Goal: Information Seeking & Learning: Learn about a topic

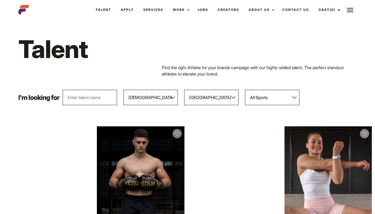
select select "103"
select select "118"
click at [287, 97] on select "All Sports 100 Meter Butterfly Acrobatics Aerial awareness Aerobics AFL Aflw Am…" at bounding box center [272, 97] width 54 height 15
click at [163, 99] on select "All Genders Female Male" at bounding box center [150, 97] width 54 height 15
select select "103"
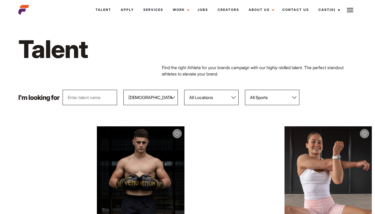
click at [124, 90] on select "All Genders Female Male" at bounding box center [150, 97] width 54 height 15
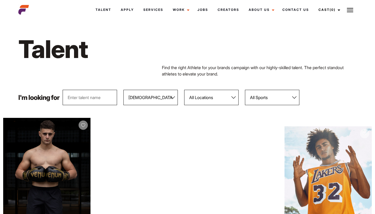
click at [226, 99] on select "All Locations Adelaide Brisbane Darwin Gold Coast Melbourne Perth Sunshine Coas…" at bounding box center [211, 97] width 54 height 15
select select "118"
click at [185, 90] on select "All Locations Adelaide Brisbane Darwin Gold Coast Melbourne Perth Sunshine Coas…" at bounding box center [211, 97] width 54 height 15
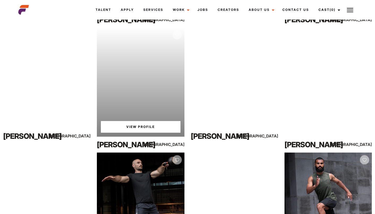
scroll to position [1226, 0]
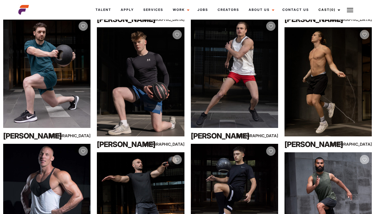
drag, startPoint x: 233, startPoint y: 116, endPoint x: 326, endPoint y: 2, distance: 148.1
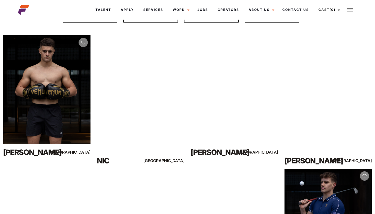
scroll to position [71, 0]
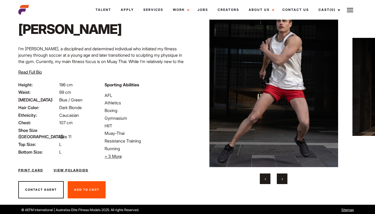
scroll to position [29, 0]
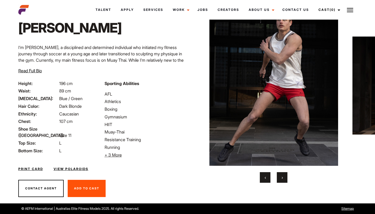
click at [285, 177] on button "›" at bounding box center [282, 178] width 11 height 11
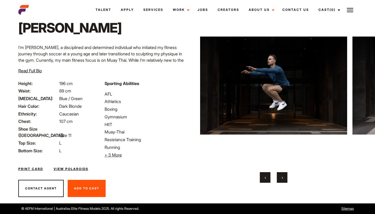
click at [282, 179] on span "›" at bounding box center [282, 177] width 1 height 5
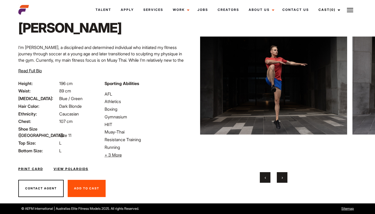
click at [282, 179] on span "›" at bounding box center [282, 177] width 1 height 5
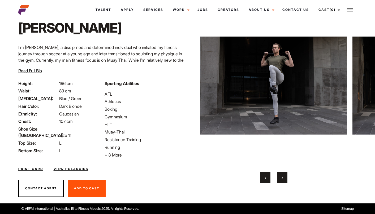
click at [282, 179] on span "›" at bounding box center [282, 177] width 1 height 5
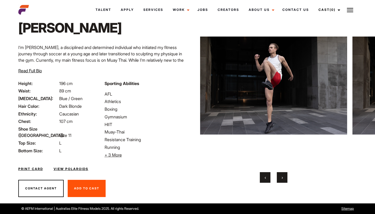
click at [282, 179] on span "›" at bounding box center [282, 177] width 1 height 5
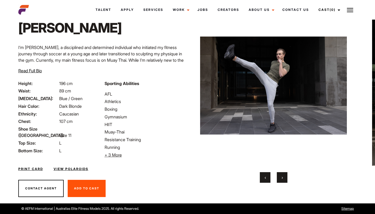
click at [282, 179] on span "›" at bounding box center [282, 177] width 1 height 5
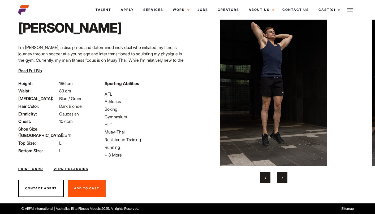
click at [282, 179] on span "›" at bounding box center [282, 177] width 1 height 5
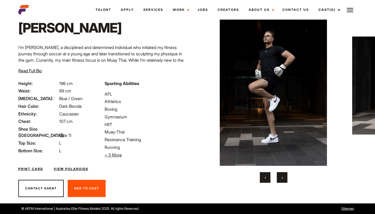
click at [282, 179] on span "›" at bounding box center [282, 177] width 1 height 5
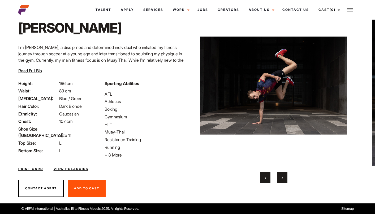
click at [282, 179] on span "›" at bounding box center [282, 177] width 1 height 5
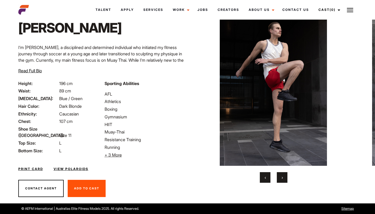
click at [282, 179] on span "›" at bounding box center [282, 177] width 1 height 5
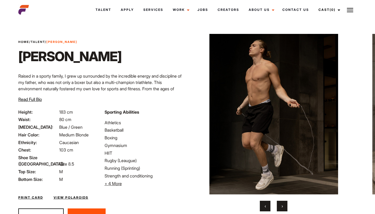
click at [284, 207] on button "›" at bounding box center [282, 206] width 11 height 11
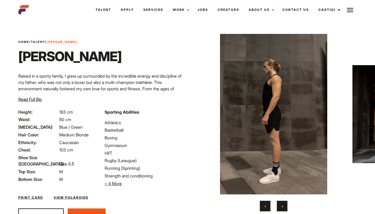
click at [284, 206] on button "›" at bounding box center [282, 206] width 11 height 11
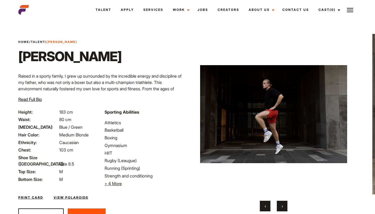
click at [284, 206] on button "›" at bounding box center [282, 206] width 11 height 11
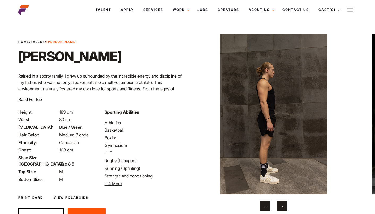
click at [284, 206] on button "›" at bounding box center [282, 206] width 11 height 11
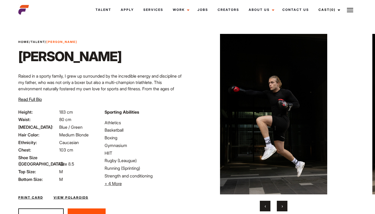
click at [284, 206] on button "›" at bounding box center [282, 206] width 11 height 11
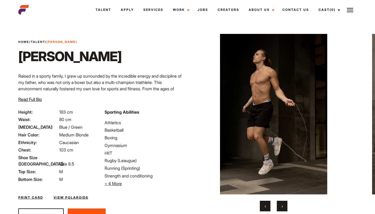
click at [284, 206] on button "›" at bounding box center [282, 206] width 11 height 11
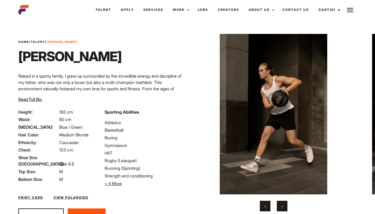
click at [284, 206] on button "›" at bounding box center [282, 206] width 11 height 11
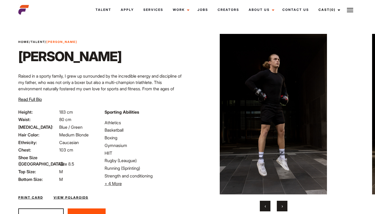
click at [284, 206] on button "›" at bounding box center [282, 206] width 11 height 11
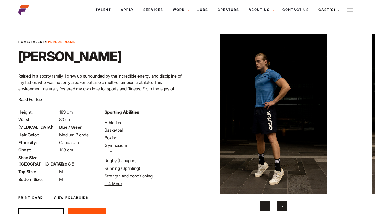
click at [284, 206] on button "›" at bounding box center [282, 206] width 11 height 11
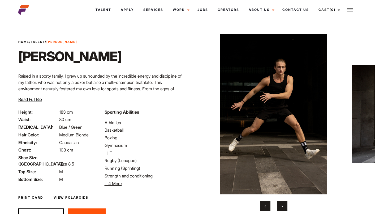
click at [284, 206] on button "›" at bounding box center [282, 206] width 11 height 11
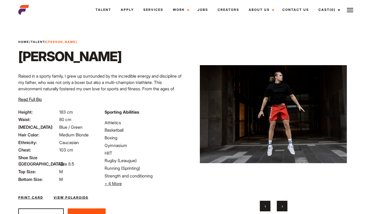
click at [284, 206] on button "›" at bounding box center [282, 206] width 11 height 11
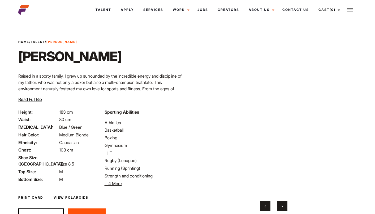
click at [284, 208] on button "›" at bounding box center [282, 206] width 11 height 11
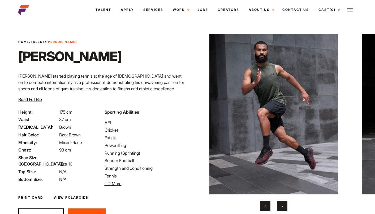
click at [281, 205] on button "›" at bounding box center [282, 206] width 11 height 11
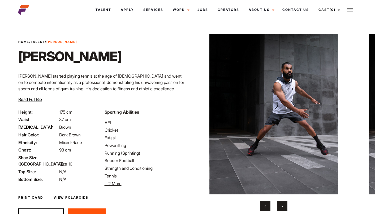
click at [281, 206] on button "›" at bounding box center [282, 206] width 11 height 11
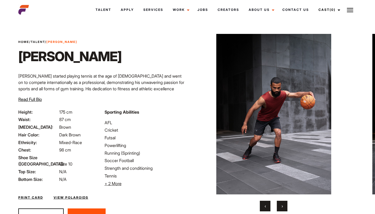
click at [281, 206] on button "›" at bounding box center [282, 206] width 11 height 11
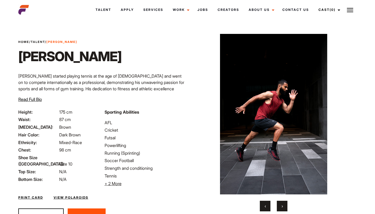
click at [281, 206] on button "›" at bounding box center [282, 206] width 11 height 11
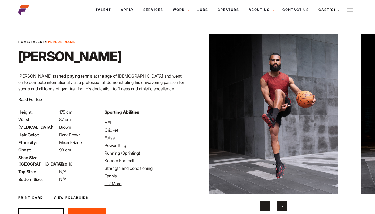
click at [281, 206] on button "›" at bounding box center [282, 206] width 11 height 11
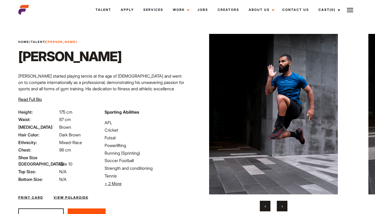
click at [281, 206] on button "›" at bounding box center [282, 206] width 11 height 11
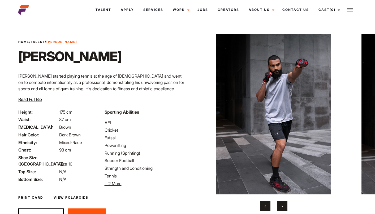
click at [281, 206] on button "›" at bounding box center [282, 206] width 11 height 11
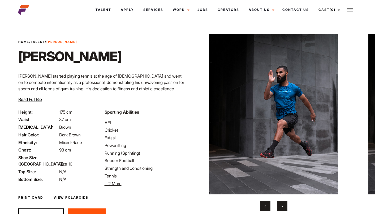
click at [281, 206] on button "›" at bounding box center [282, 206] width 11 height 11
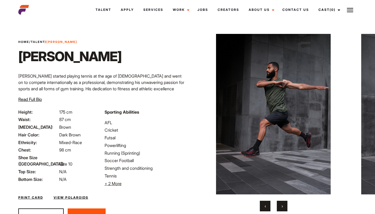
click at [281, 206] on button "›" at bounding box center [282, 206] width 11 height 11
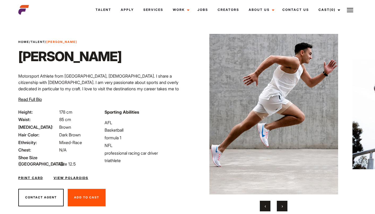
click at [285, 206] on button "›" at bounding box center [282, 206] width 11 height 11
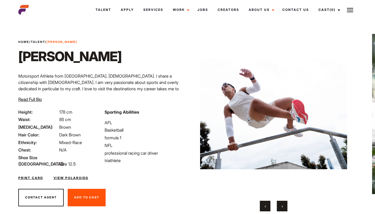
click at [285, 206] on button "›" at bounding box center [282, 206] width 11 height 11
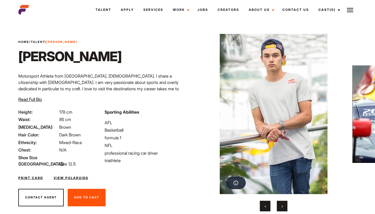
click at [285, 206] on button "›" at bounding box center [282, 206] width 11 height 11
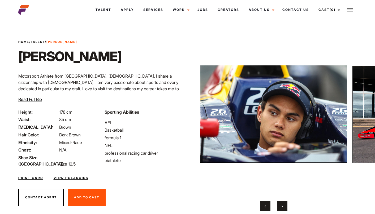
click at [285, 206] on button "›" at bounding box center [282, 206] width 11 height 11
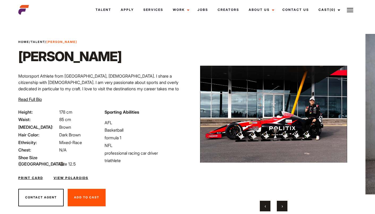
click at [285, 206] on button "›" at bounding box center [282, 206] width 11 height 11
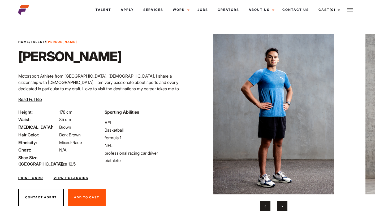
click at [285, 206] on button "›" at bounding box center [282, 206] width 11 height 11
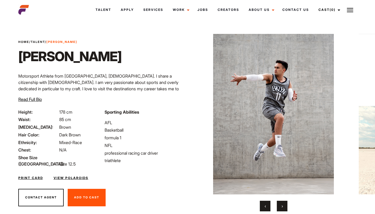
click at [285, 206] on button "›" at bounding box center [282, 206] width 11 height 11
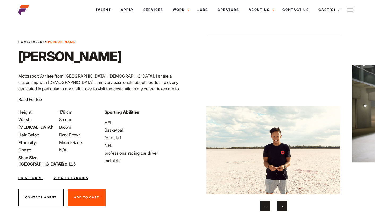
click at [285, 206] on button "›" at bounding box center [282, 206] width 11 height 11
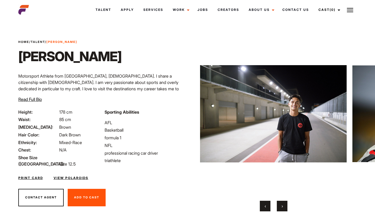
click at [285, 206] on button "›" at bounding box center [282, 206] width 11 height 11
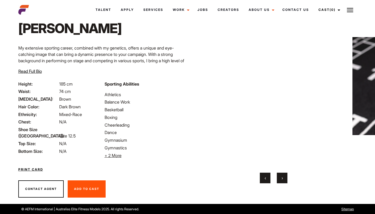
scroll to position [29, 0]
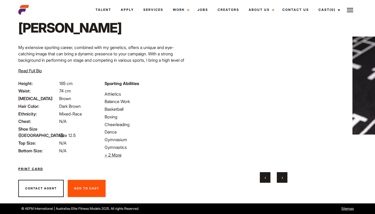
click at [282, 178] on span "›" at bounding box center [282, 177] width 1 height 5
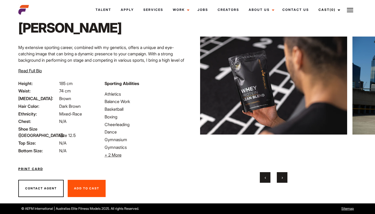
click at [282, 177] on span "›" at bounding box center [282, 177] width 1 height 5
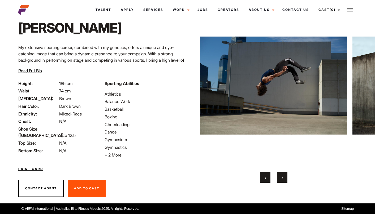
click at [282, 177] on span "›" at bounding box center [282, 177] width 1 height 5
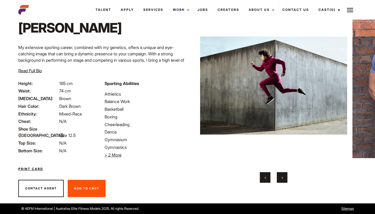
click at [282, 177] on span "›" at bounding box center [282, 177] width 1 height 5
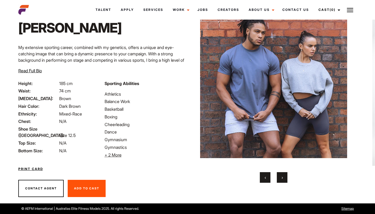
click at [282, 177] on span "›" at bounding box center [282, 177] width 1 height 5
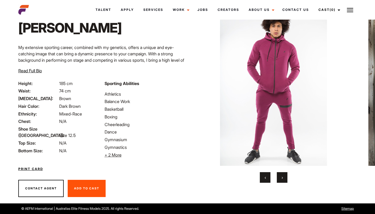
click at [282, 177] on span "›" at bounding box center [282, 177] width 1 height 5
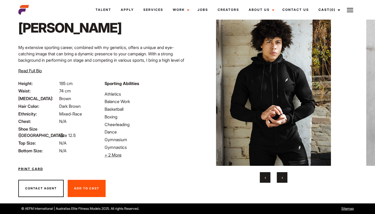
click at [282, 177] on span "›" at bounding box center [282, 177] width 1 height 5
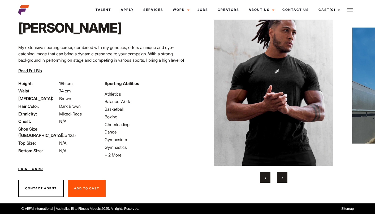
click at [282, 177] on span "›" at bounding box center [282, 177] width 1 height 5
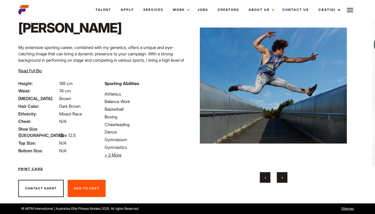
click at [282, 177] on span "›" at bounding box center [282, 177] width 1 height 5
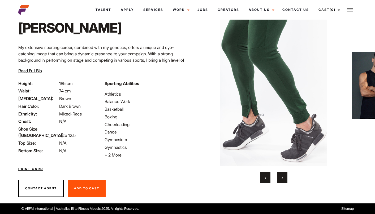
click at [282, 177] on span "›" at bounding box center [282, 177] width 1 height 5
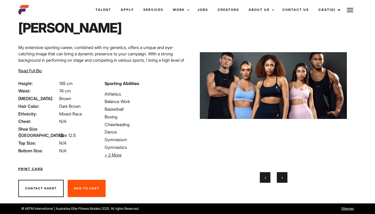
click at [282, 177] on span "›" at bounding box center [282, 177] width 1 height 5
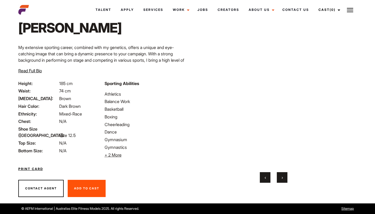
click at [265, 179] on span "‹" at bounding box center [265, 177] width 1 height 5
